Goal: Task Accomplishment & Management: Manage account settings

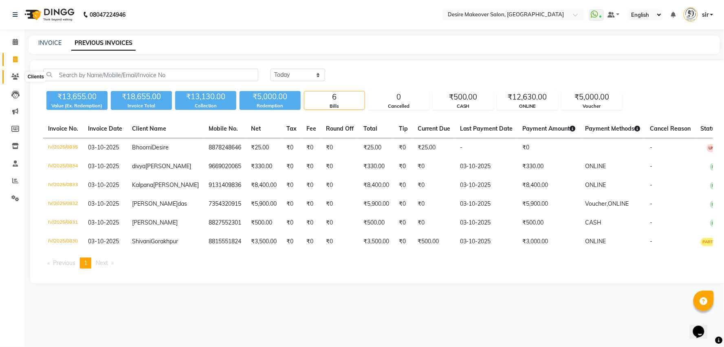
click at [13, 75] on icon at bounding box center [15, 76] width 8 height 6
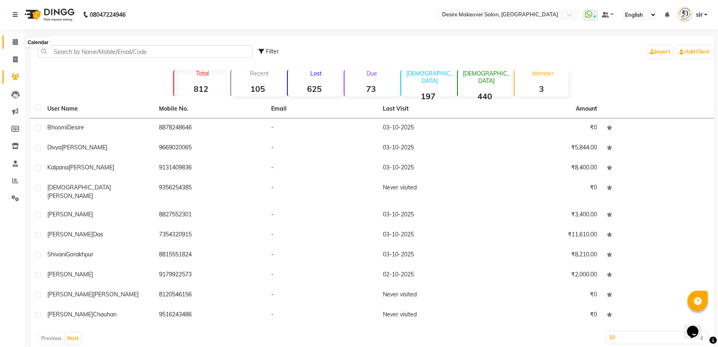
click at [13, 41] on icon at bounding box center [15, 42] width 5 height 6
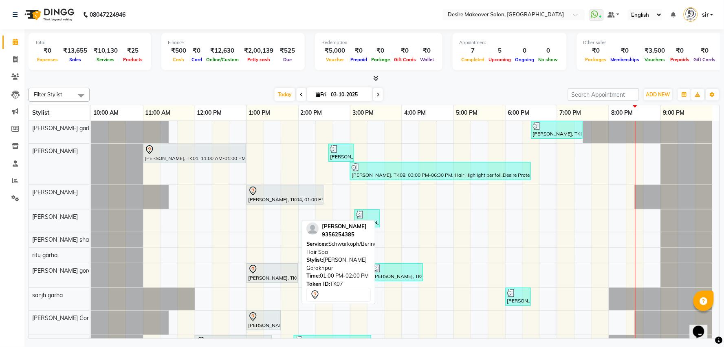
click at [273, 278] on div "[PERSON_NAME], TK07, 01:00 PM-02:00 PM, Schwarkoph/Berina Hair Spa" at bounding box center [272, 272] width 50 height 17
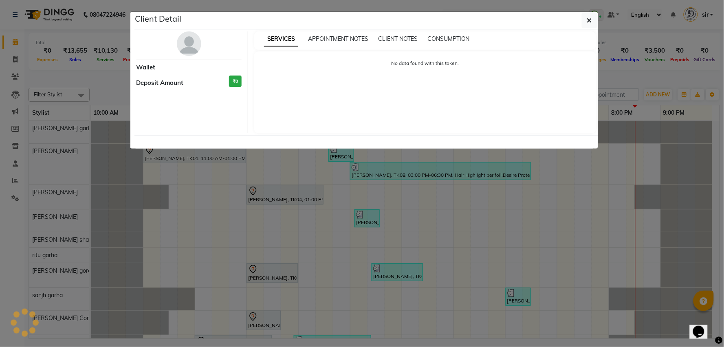
select select "7"
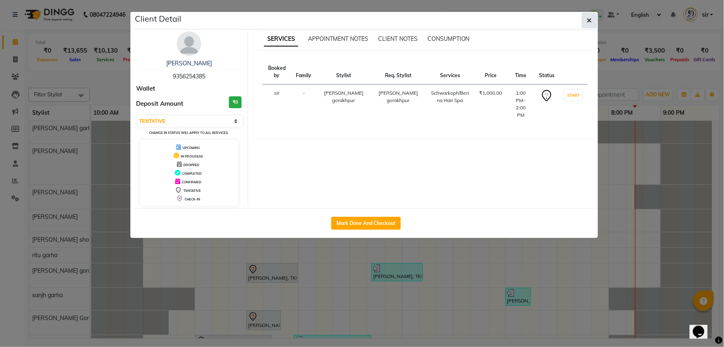
click at [589, 18] on icon "button" at bounding box center [589, 20] width 5 height 7
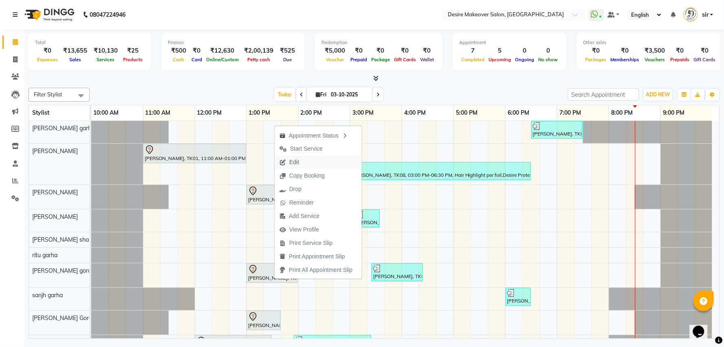
click at [311, 164] on button "Edit" at bounding box center [318, 161] width 87 height 13
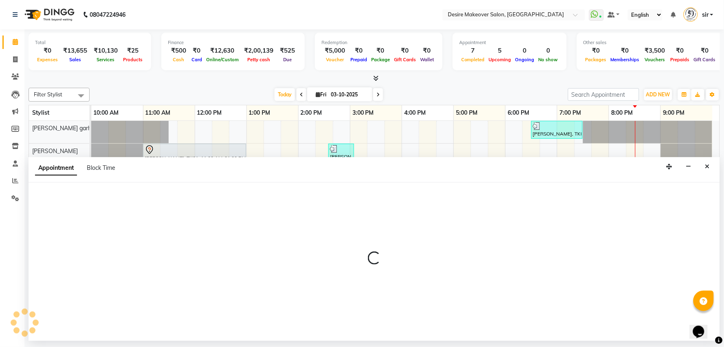
select select "tentative"
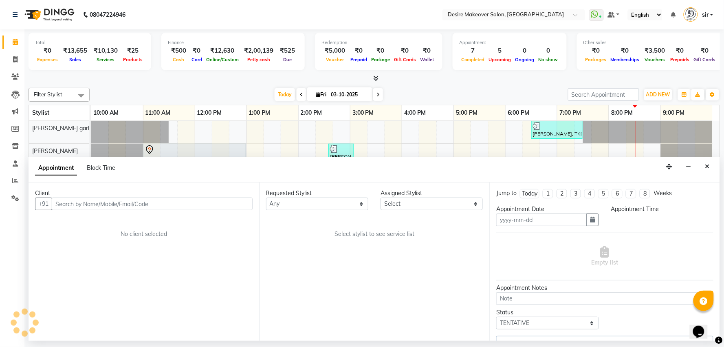
type input "03-10-2025"
select select "91540"
select select "780"
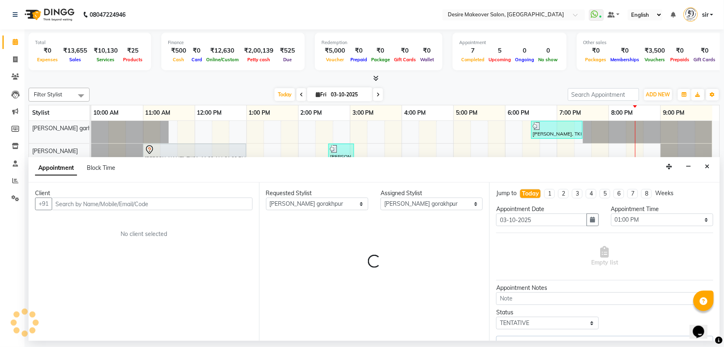
select select "4556"
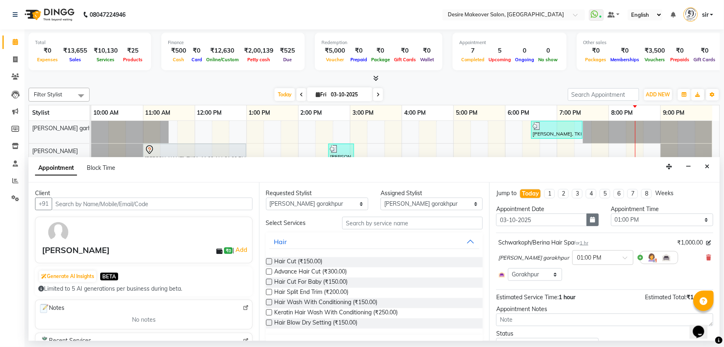
click at [587, 222] on button "button" at bounding box center [593, 219] width 12 height 13
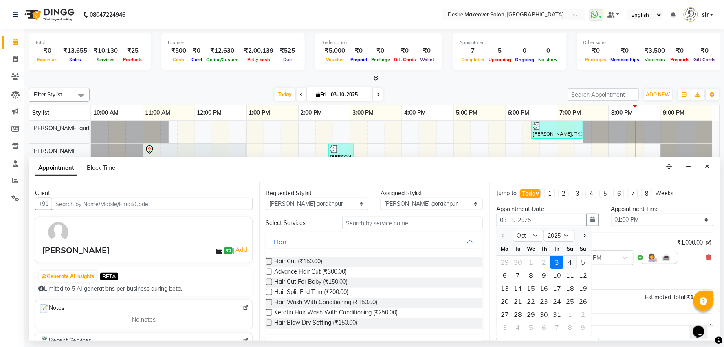
click at [575, 261] on div "4" at bounding box center [570, 262] width 13 height 13
type input "04-10-2025"
select select "780"
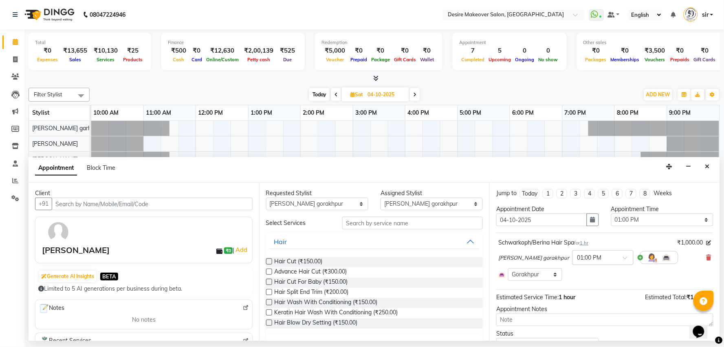
scroll to position [38, 0]
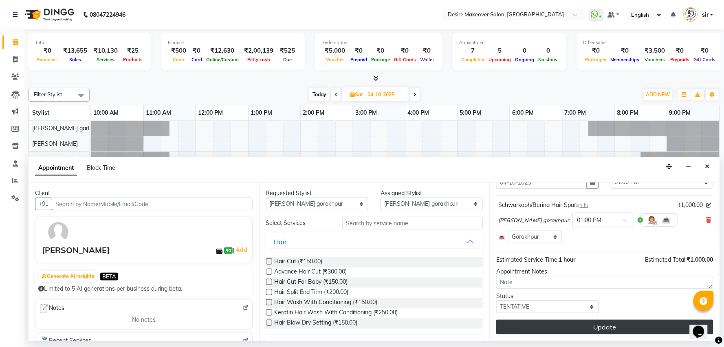
click at [596, 322] on button "Update" at bounding box center [605, 326] width 217 height 15
